Goal: Use online tool/utility: Utilize a website feature to perform a specific function

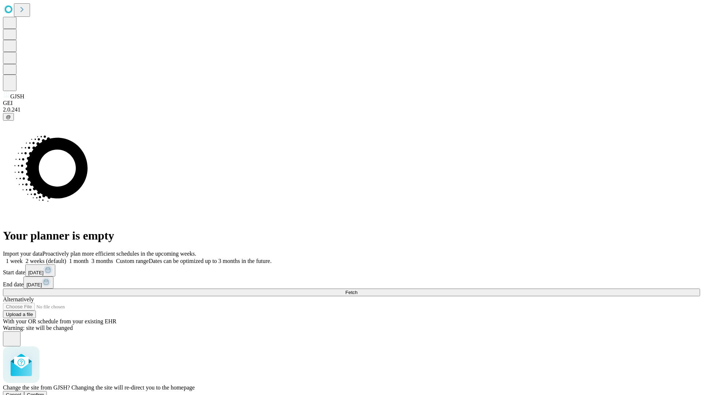
click at [44, 392] on span "Confirm" at bounding box center [35, 394] width 17 height 5
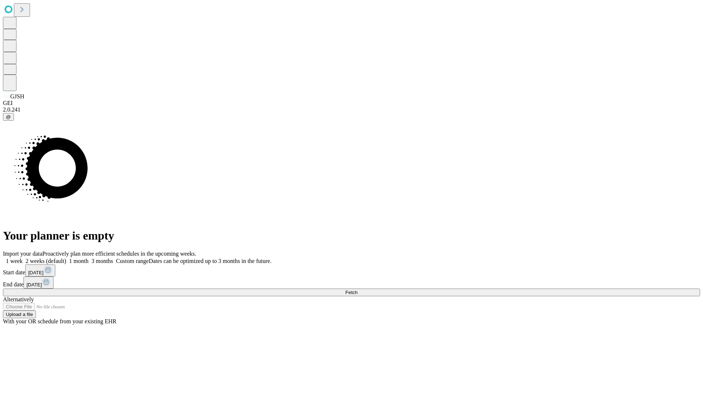
click at [89, 258] on label "1 month" at bounding box center [77, 261] width 22 height 6
click at [357, 290] on span "Fetch" at bounding box center [351, 292] width 12 height 5
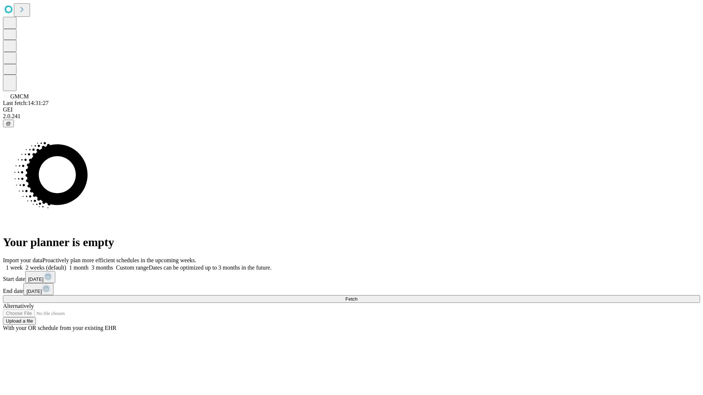
click at [89, 265] on label "1 month" at bounding box center [77, 268] width 22 height 6
click at [357, 296] on span "Fetch" at bounding box center [351, 298] width 12 height 5
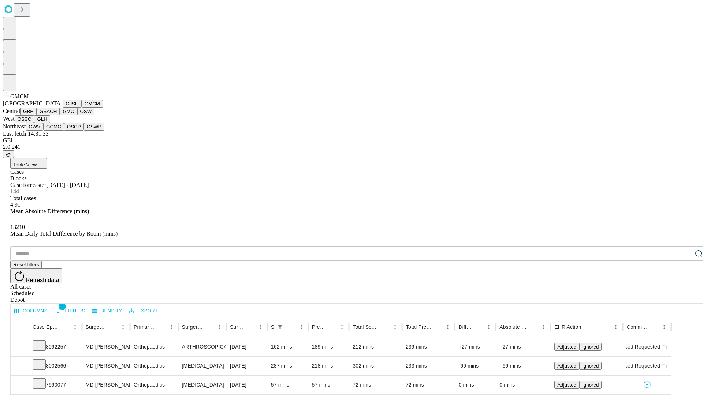
click at [37, 115] on button "GBH" at bounding box center [28, 112] width 16 height 8
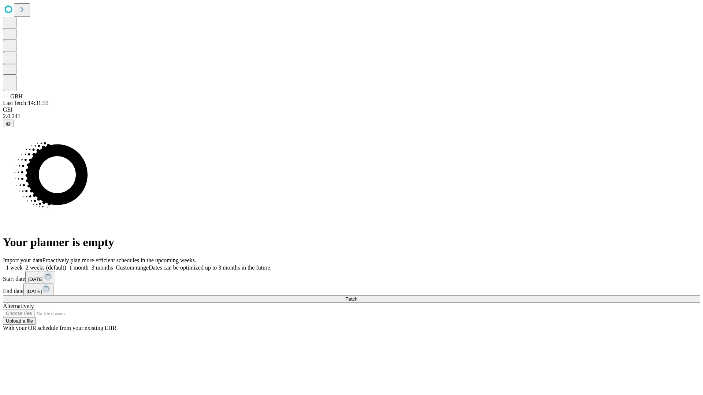
click at [357, 296] on span "Fetch" at bounding box center [351, 298] width 12 height 5
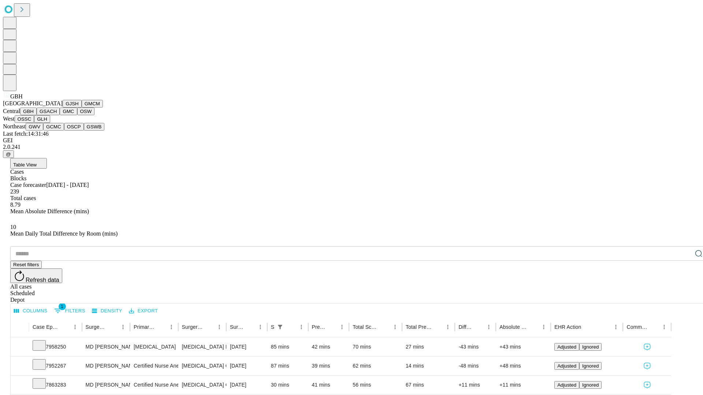
click at [57, 115] on button "GSACH" at bounding box center [48, 112] width 23 height 8
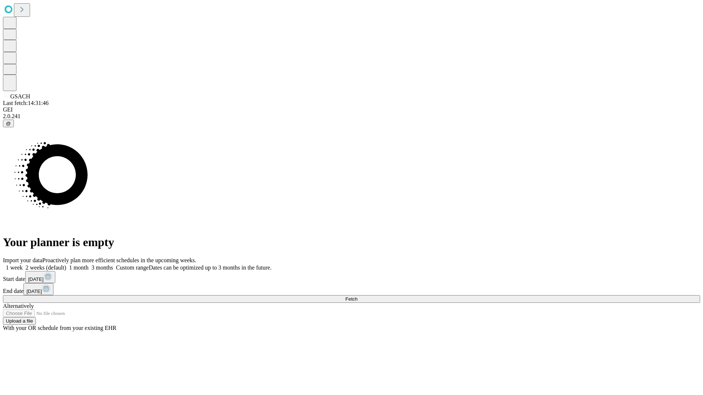
click at [357, 296] on span "Fetch" at bounding box center [351, 298] width 12 height 5
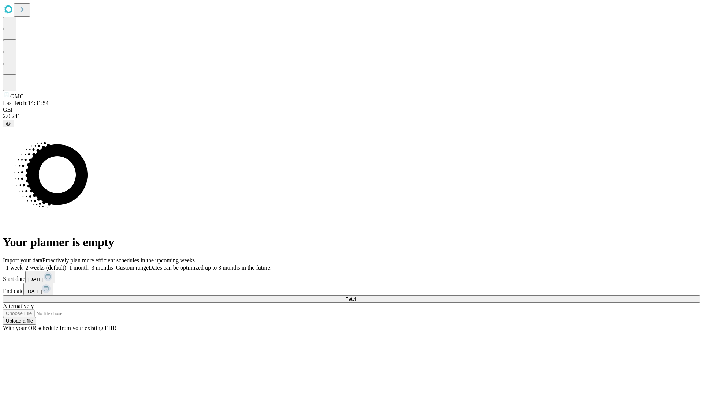
click at [89, 265] on label "1 month" at bounding box center [77, 268] width 22 height 6
click at [357, 296] on span "Fetch" at bounding box center [351, 298] width 12 height 5
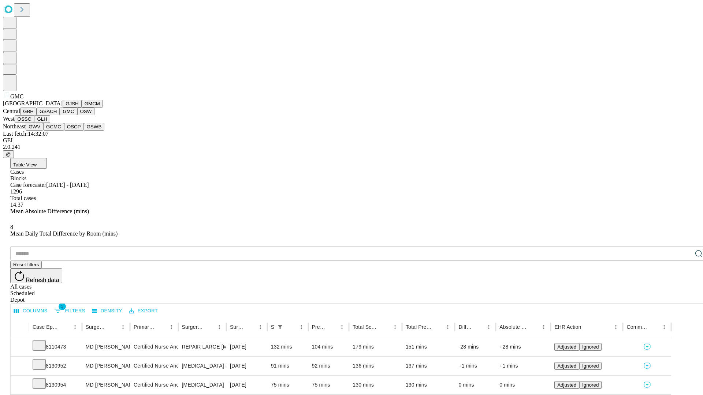
click at [77, 115] on button "OSW" at bounding box center [86, 112] width 18 height 8
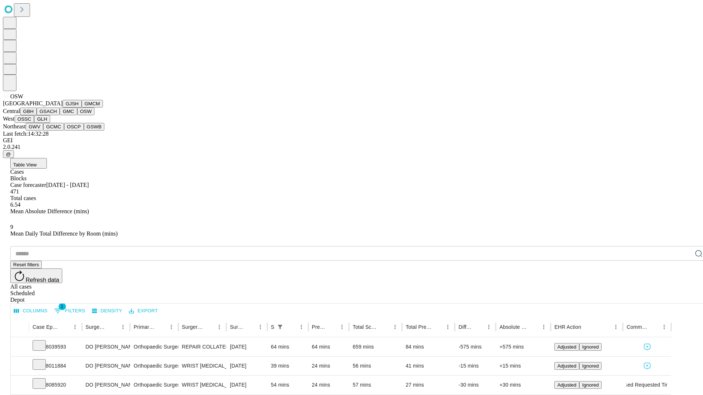
click at [34, 123] on button "OSSC" at bounding box center [25, 119] width 20 height 8
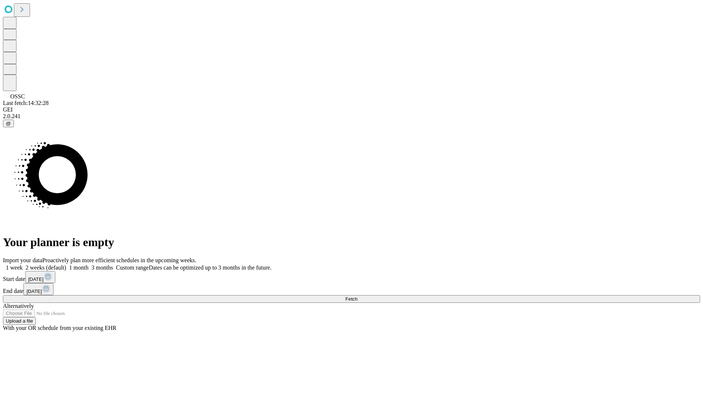
click at [89, 265] on label "1 month" at bounding box center [77, 268] width 22 height 6
click at [357, 296] on span "Fetch" at bounding box center [351, 298] width 12 height 5
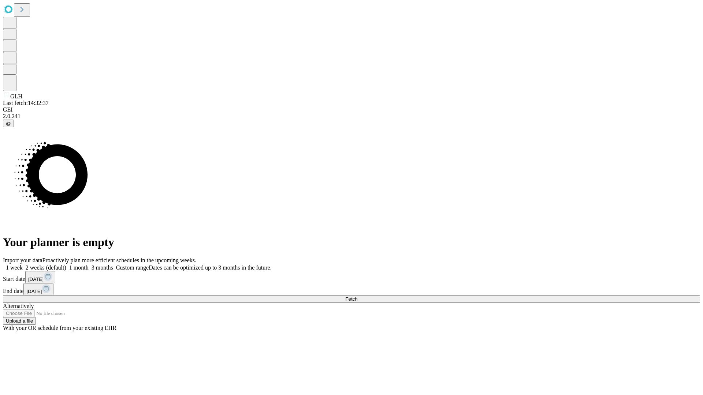
click at [89, 265] on label "1 month" at bounding box center [77, 268] width 22 height 6
click at [357, 296] on span "Fetch" at bounding box center [351, 298] width 12 height 5
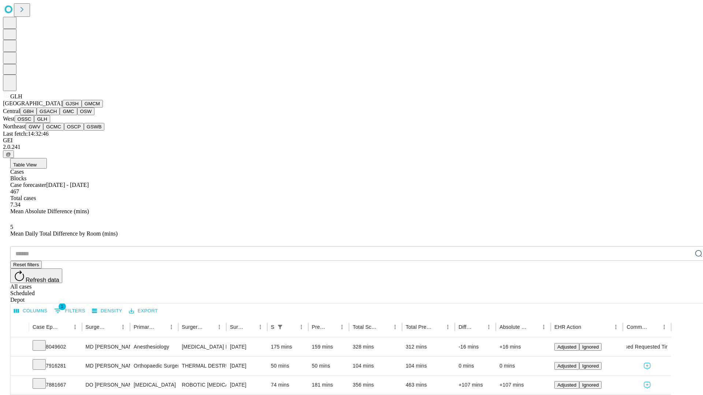
click at [43, 131] on button "GWV" at bounding box center [35, 127] width 18 height 8
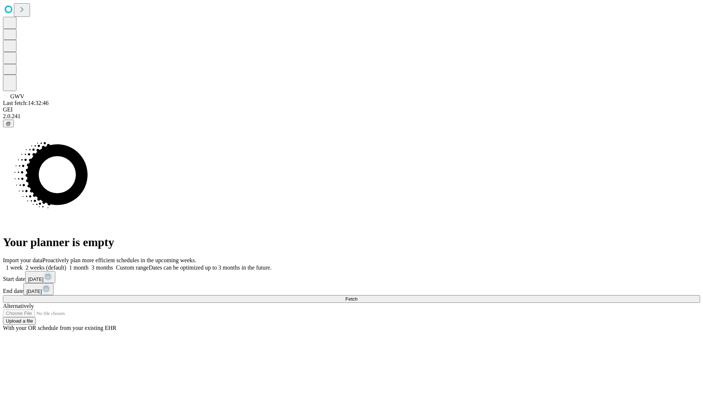
click at [89, 265] on label "1 month" at bounding box center [77, 268] width 22 height 6
click at [357, 296] on span "Fetch" at bounding box center [351, 298] width 12 height 5
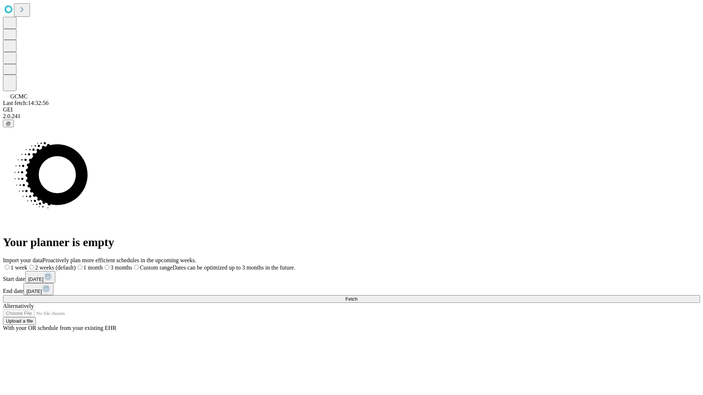
click at [357, 296] on span "Fetch" at bounding box center [351, 298] width 12 height 5
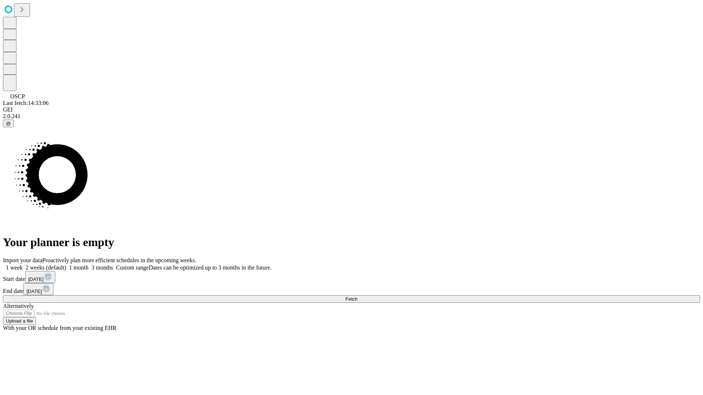
click at [357, 296] on span "Fetch" at bounding box center [351, 298] width 12 height 5
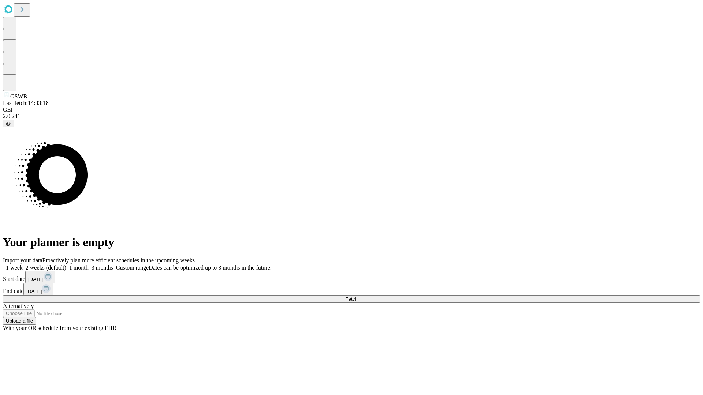
click at [89, 265] on label "1 month" at bounding box center [77, 268] width 22 height 6
click at [357, 296] on span "Fetch" at bounding box center [351, 298] width 12 height 5
